Goal: Information Seeking & Learning: Learn about a topic

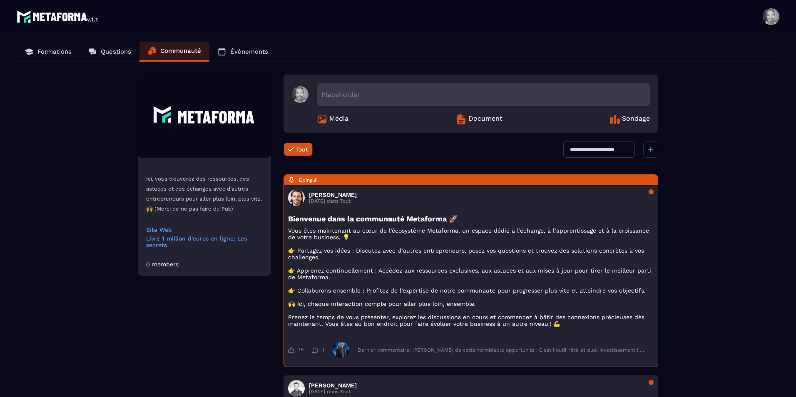
click at [68, 52] on p "Formations" at bounding box center [54, 51] width 34 height 7
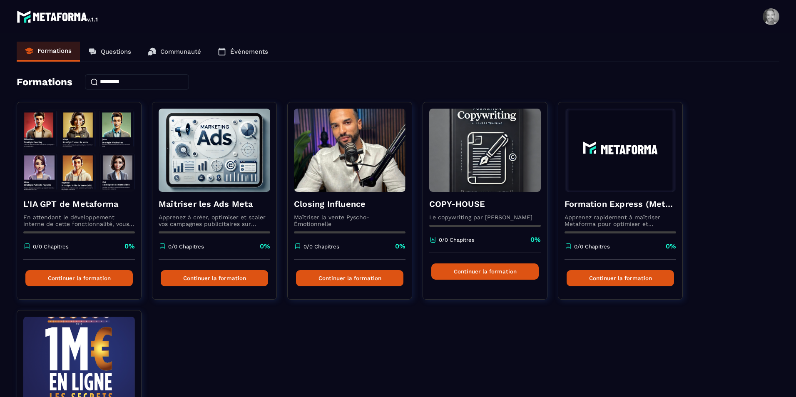
click at [105, 51] on p "Questions" at bounding box center [116, 51] width 30 height 7
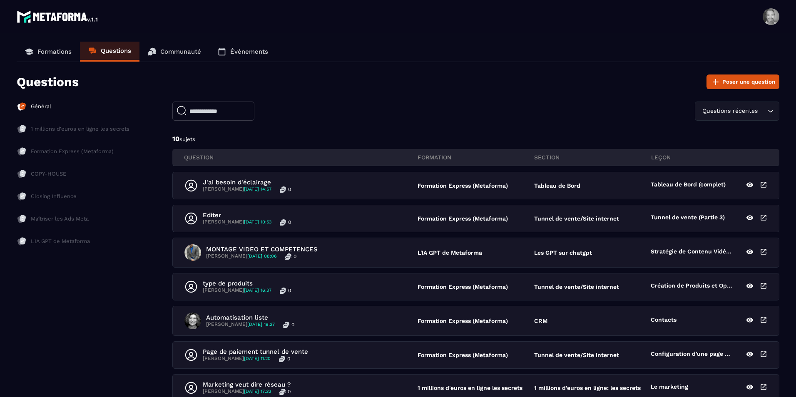
click at [65, 51] on p "Formations" at bounding box center [54, 51] width 34 height 7
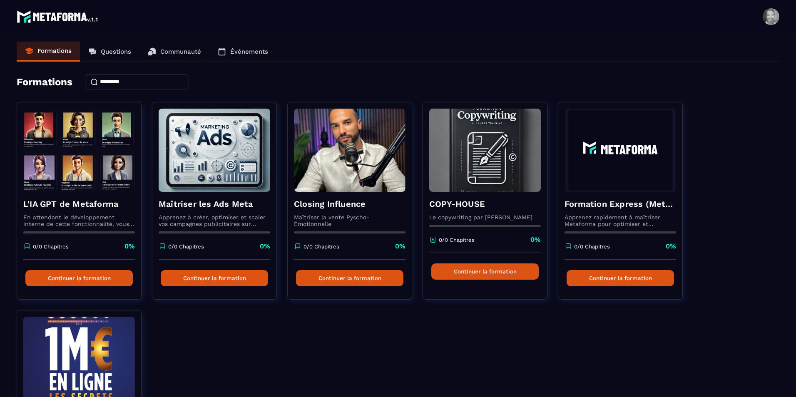
click at [174, 53] on p "Communauté" at bounding box center [180, 51] width 41 height 7
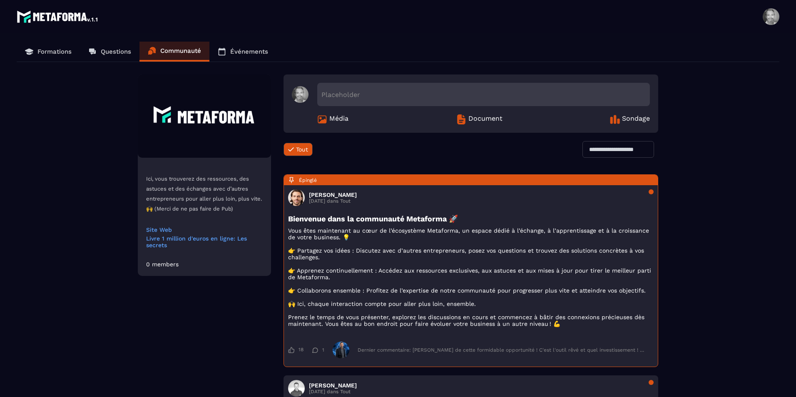
click at [244, 49] on p "Événements" at bounding box center [249, 51] width 38 height 7
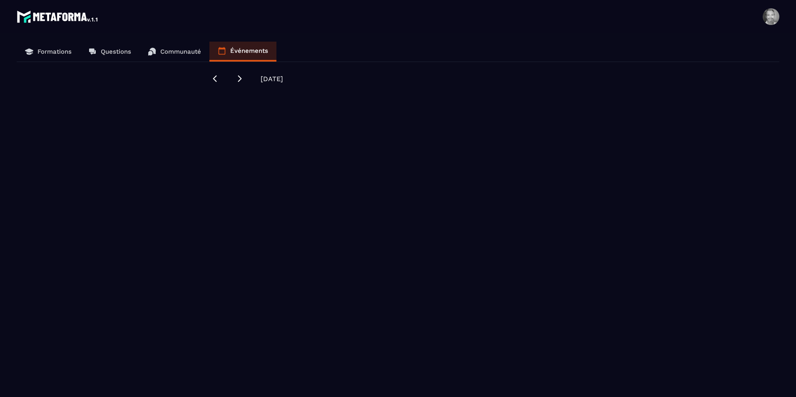
click at [186, 56] on link "Communauté" at bounding box center [174, 52] width 70 height 20
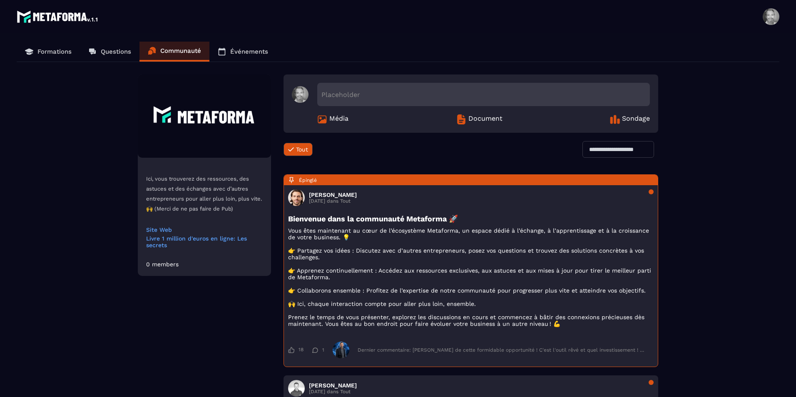
click at [117, 49] on p "Questions" at bounding box center [116, 51] width 30 height 7
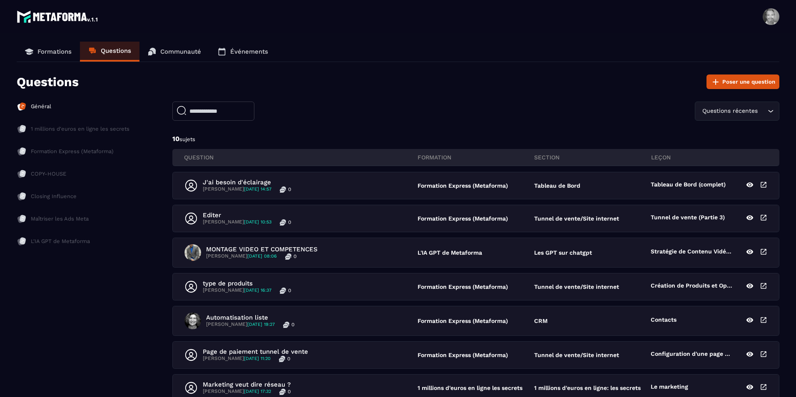
click at [58, 53] on p "Formations" at bounding box center [54, 51] width 34 height 7
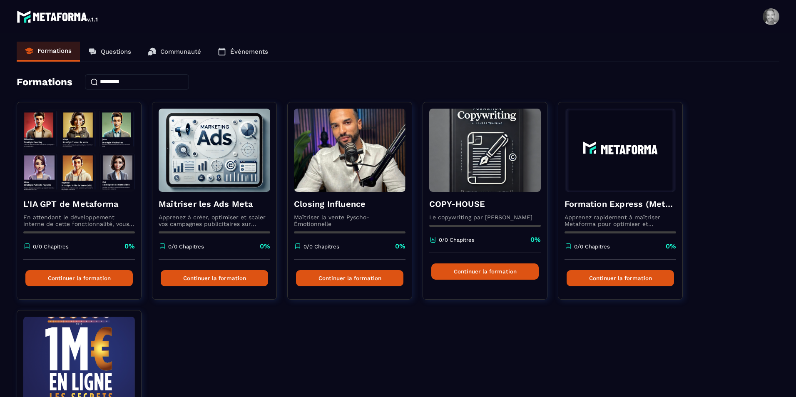
click at [139, 79] on input at bounding box center [137, 82] width 104 height 15
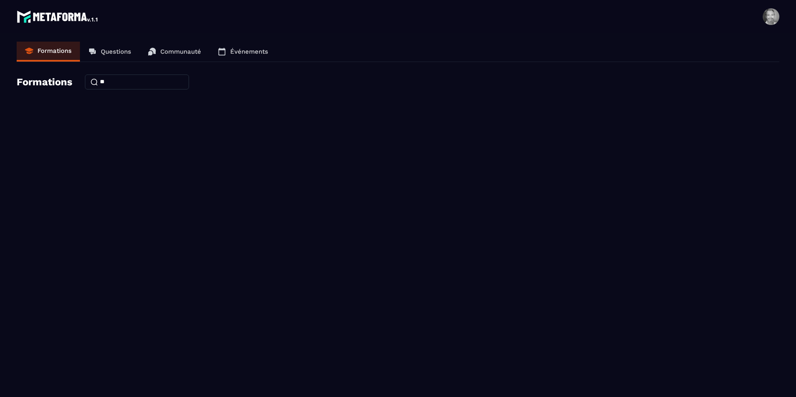
type input "*"
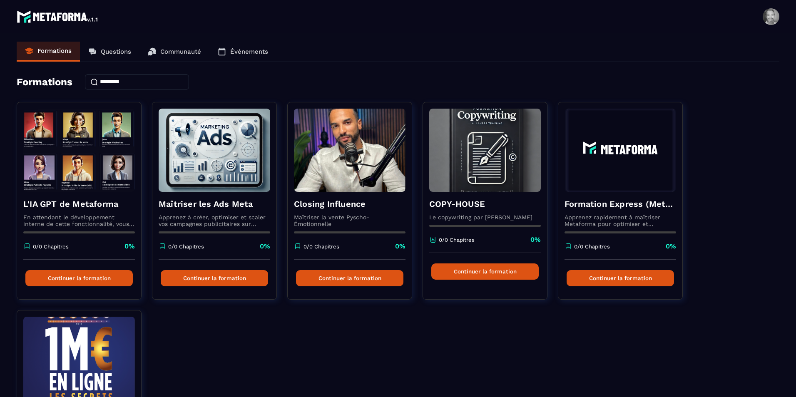
click at [452, 350] on div "L'IA GPT de Metaforma En attendant le développement interne de cette fonctionna…" at bounding box center [398, 310] width 763 height 416
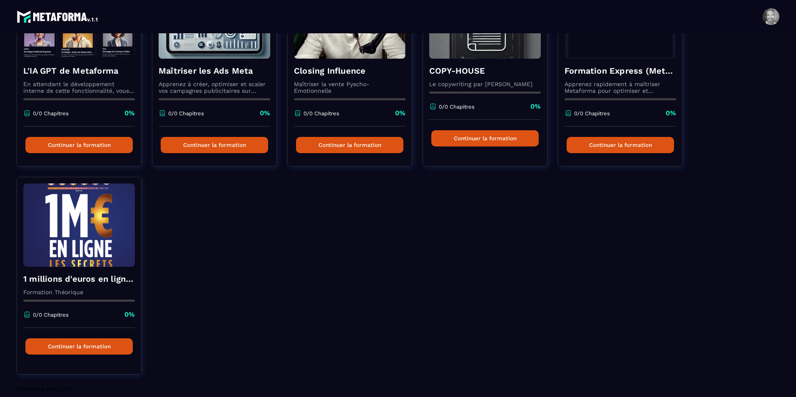
scroll to position [145, 0]
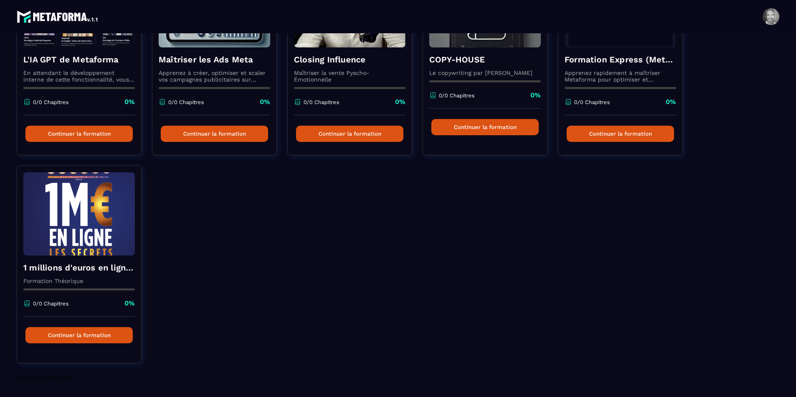
click at [760, 70] on div "L'IA GPT de Metaforma En attendant le développement interne de cette fonctionna…" at bounding box center [398, 166] width 763 height 416
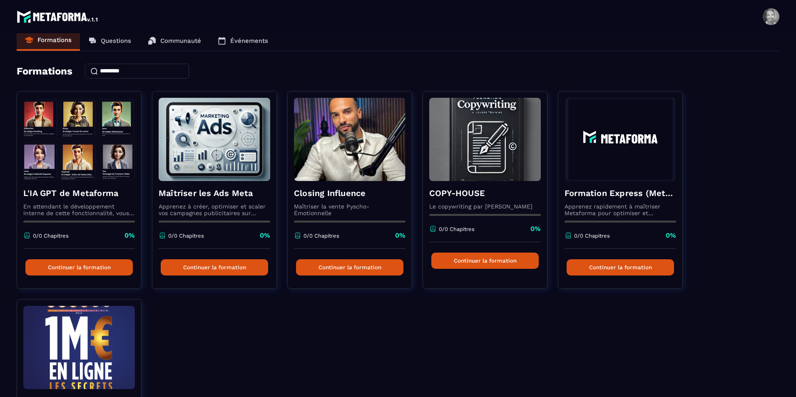
scroll to position [0, 0]
